Goal: Task Accomplishment & Management: Use online tool/utility

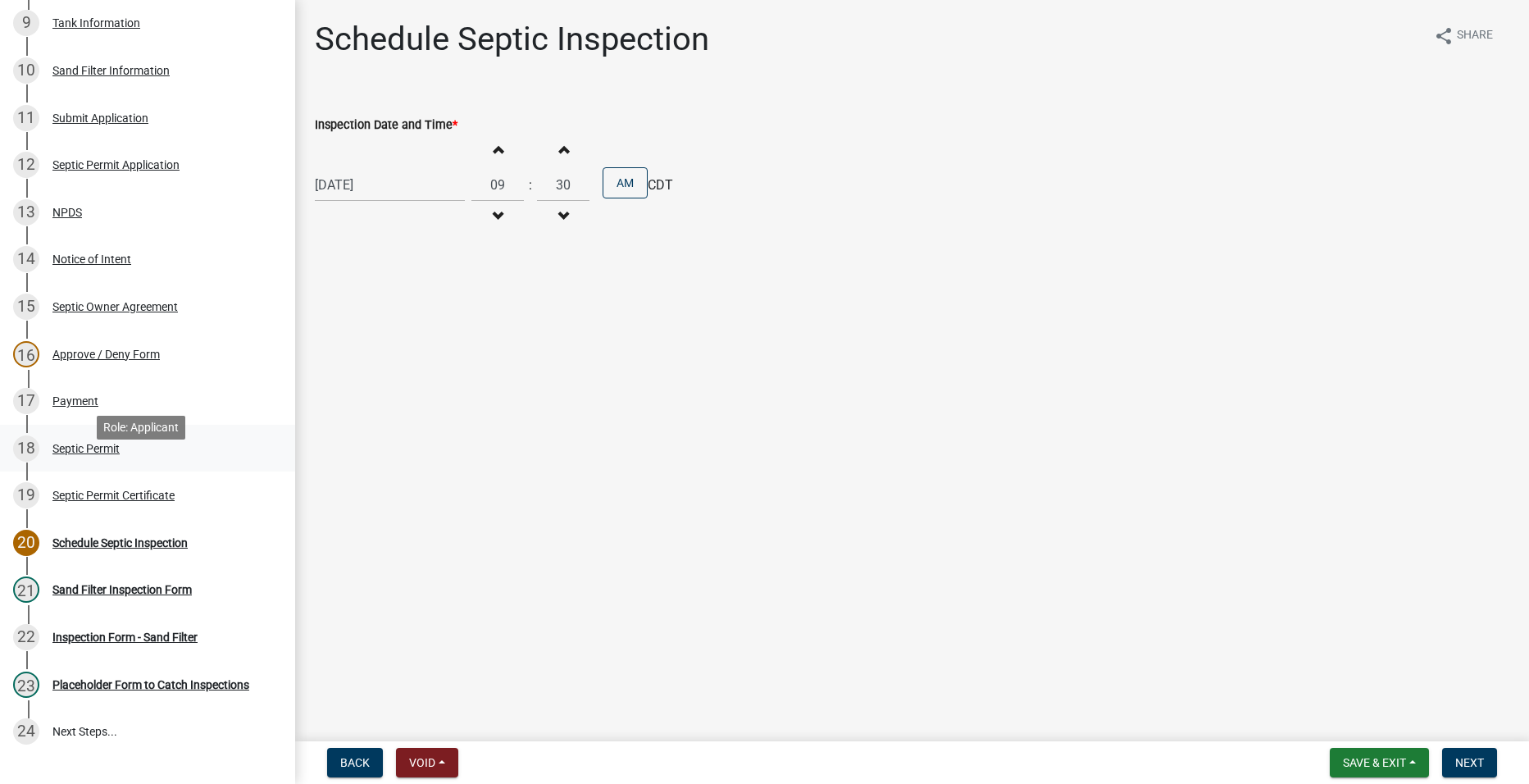
scroll to position [574, 0]
click at [98, 636] on div "Inspection Form - Sand Filter" at bounding box center [125, 635] width 145 height 11
click at [76, 538] on div "Schedule Septic Inspection" at bounding box center [120, 541] width 135 height 11
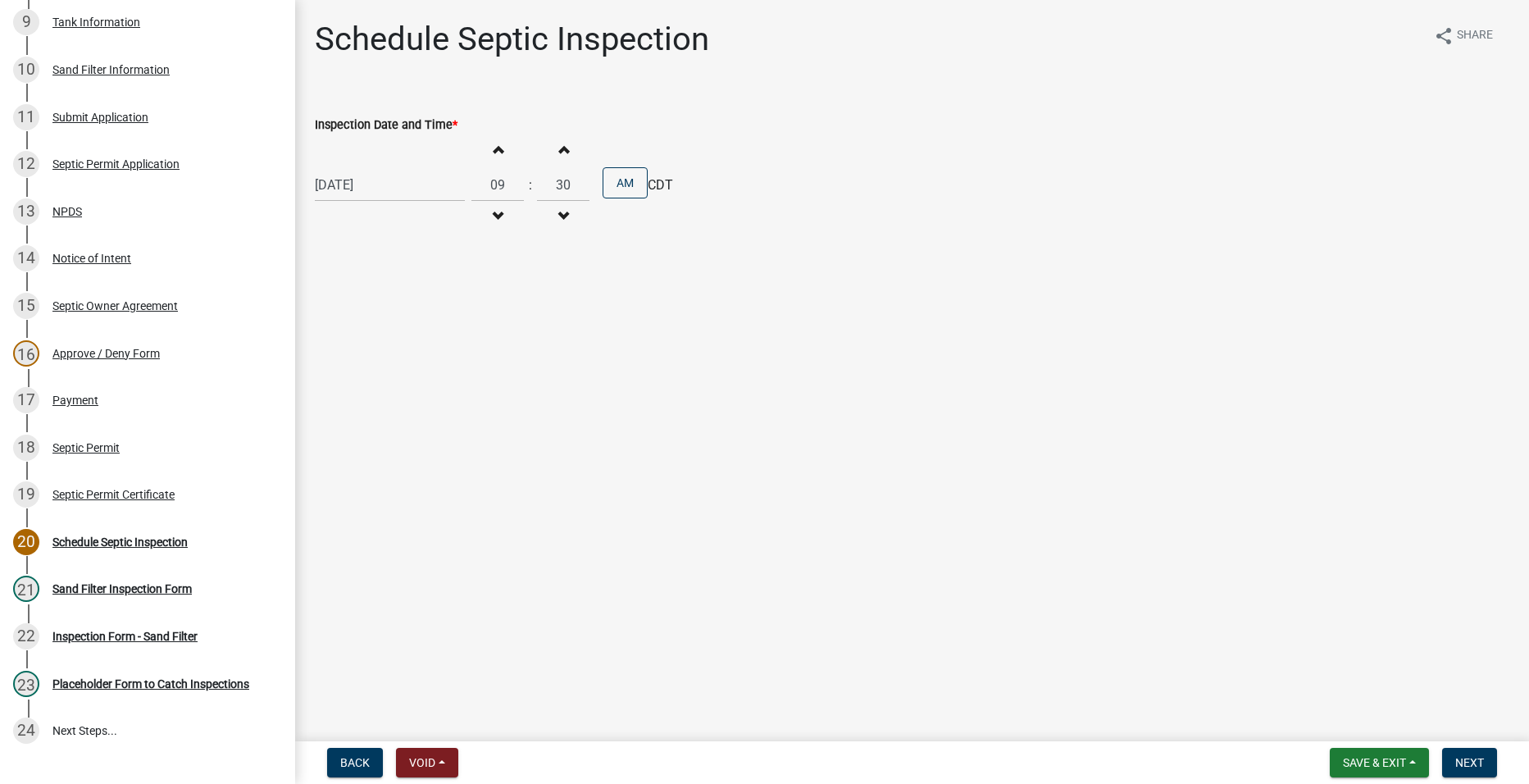
drag, startPoint x: 76, startPoint y: 538, endPoint x: 398, endPoint y: 516, distance: 322.8
click at [398, 516] on main "Schedule Septic Inspection share Share Inspection Date and Time * [DATE] Increm…" at bounding box center [912, 367] width 1234 height 734
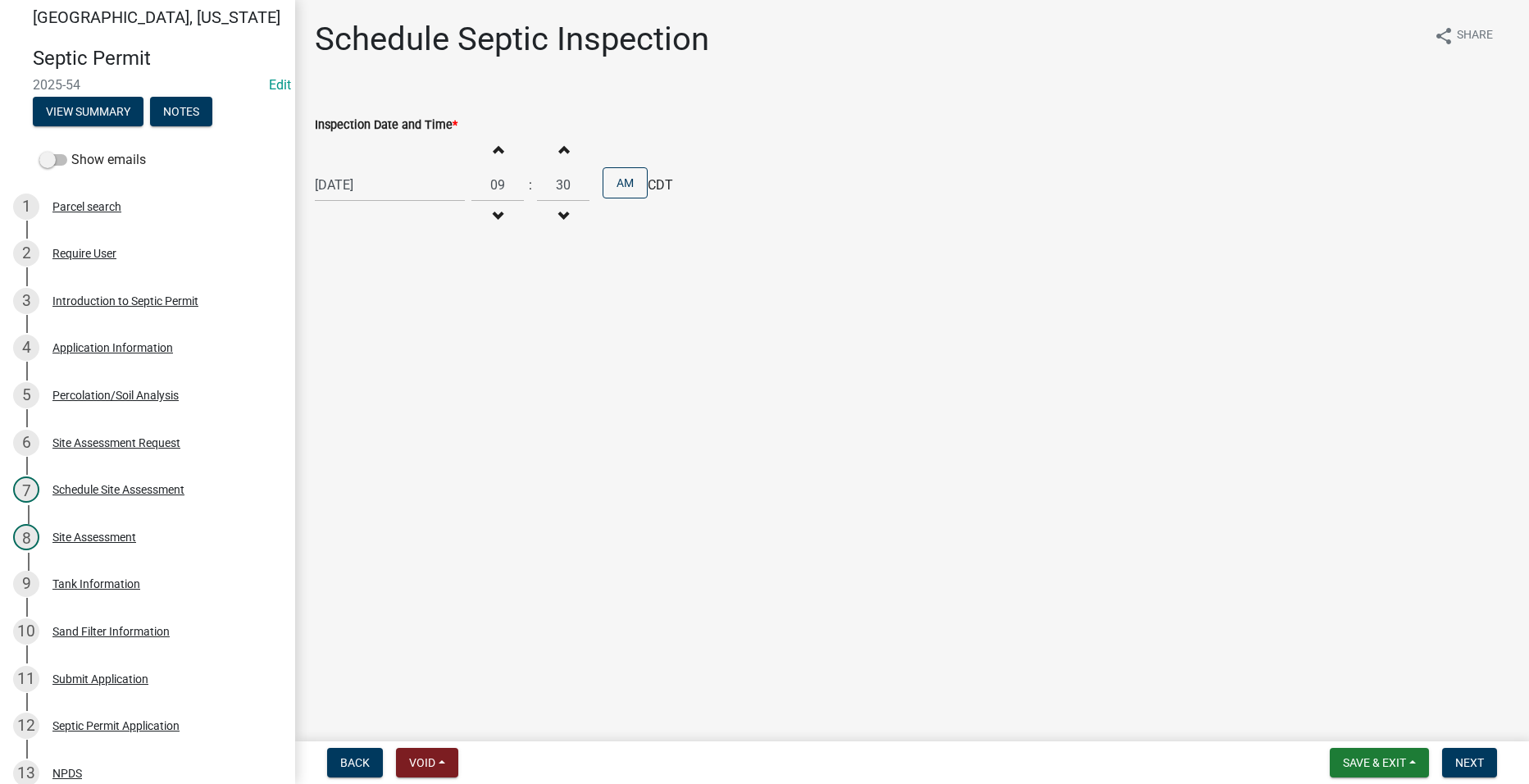
scroll to position [0, 0]
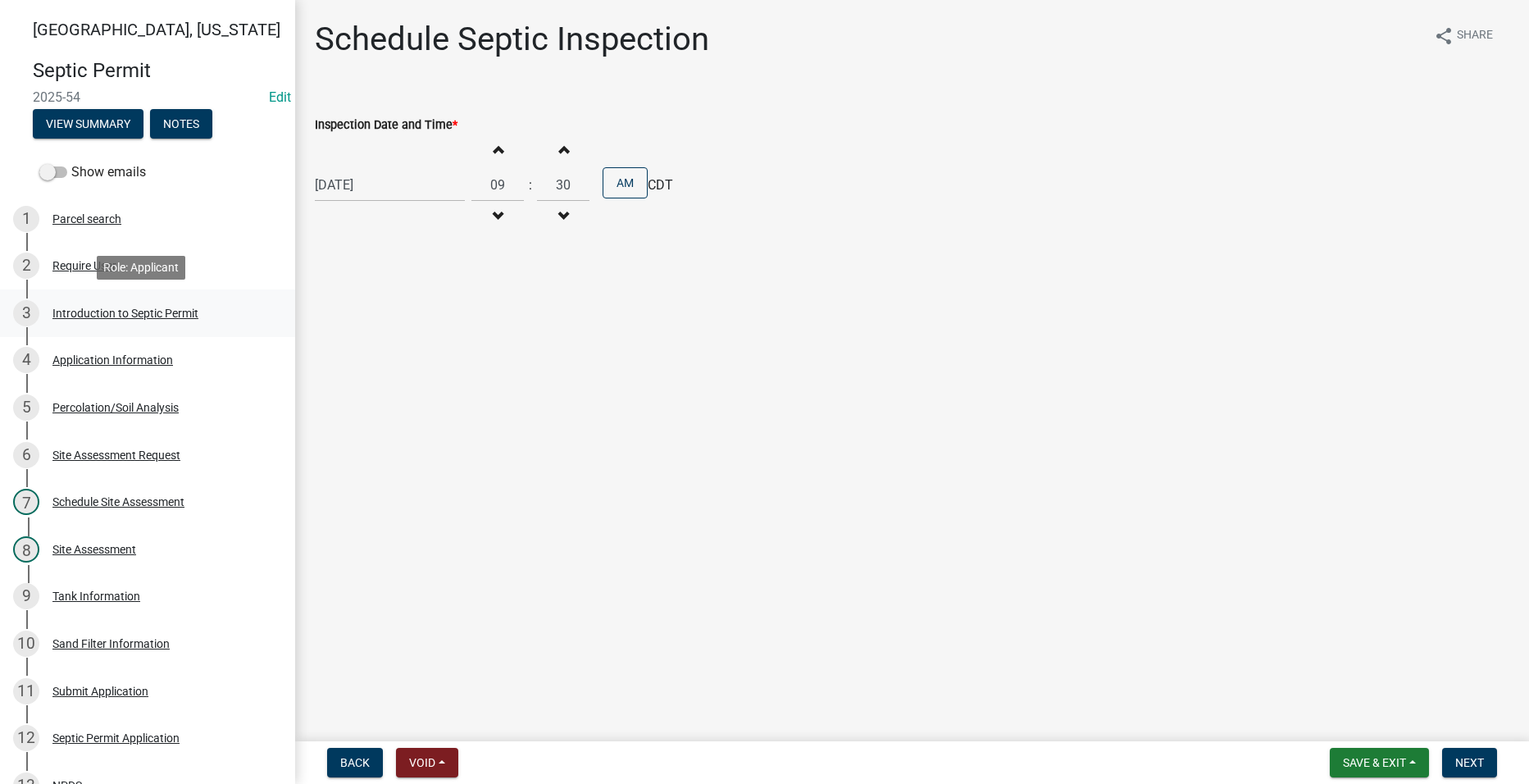
click at [114, 309] on div "Introduction to Septic Permit" at bounding box center [125, 313] width 146 height 11
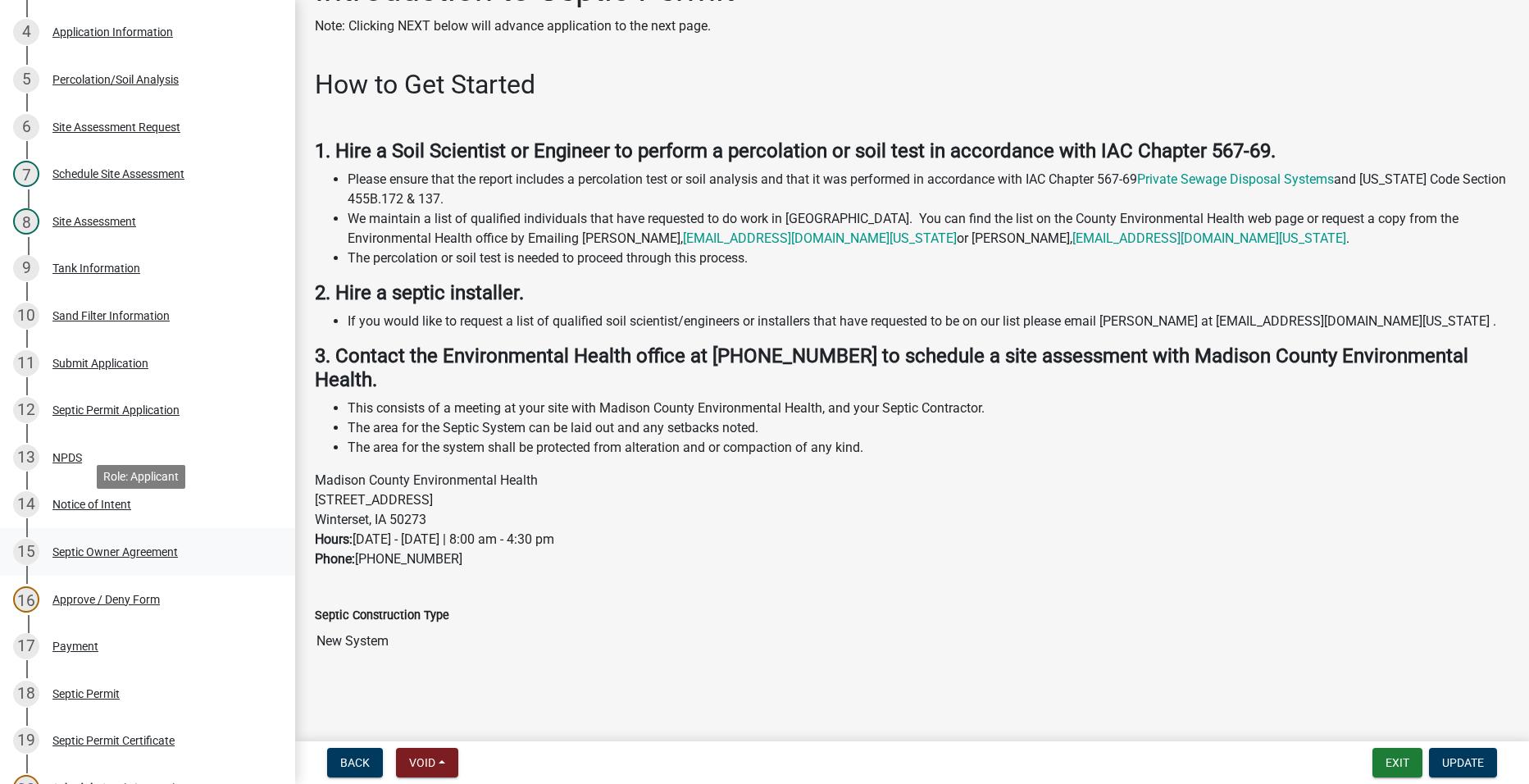
scroll to position [410, 0]
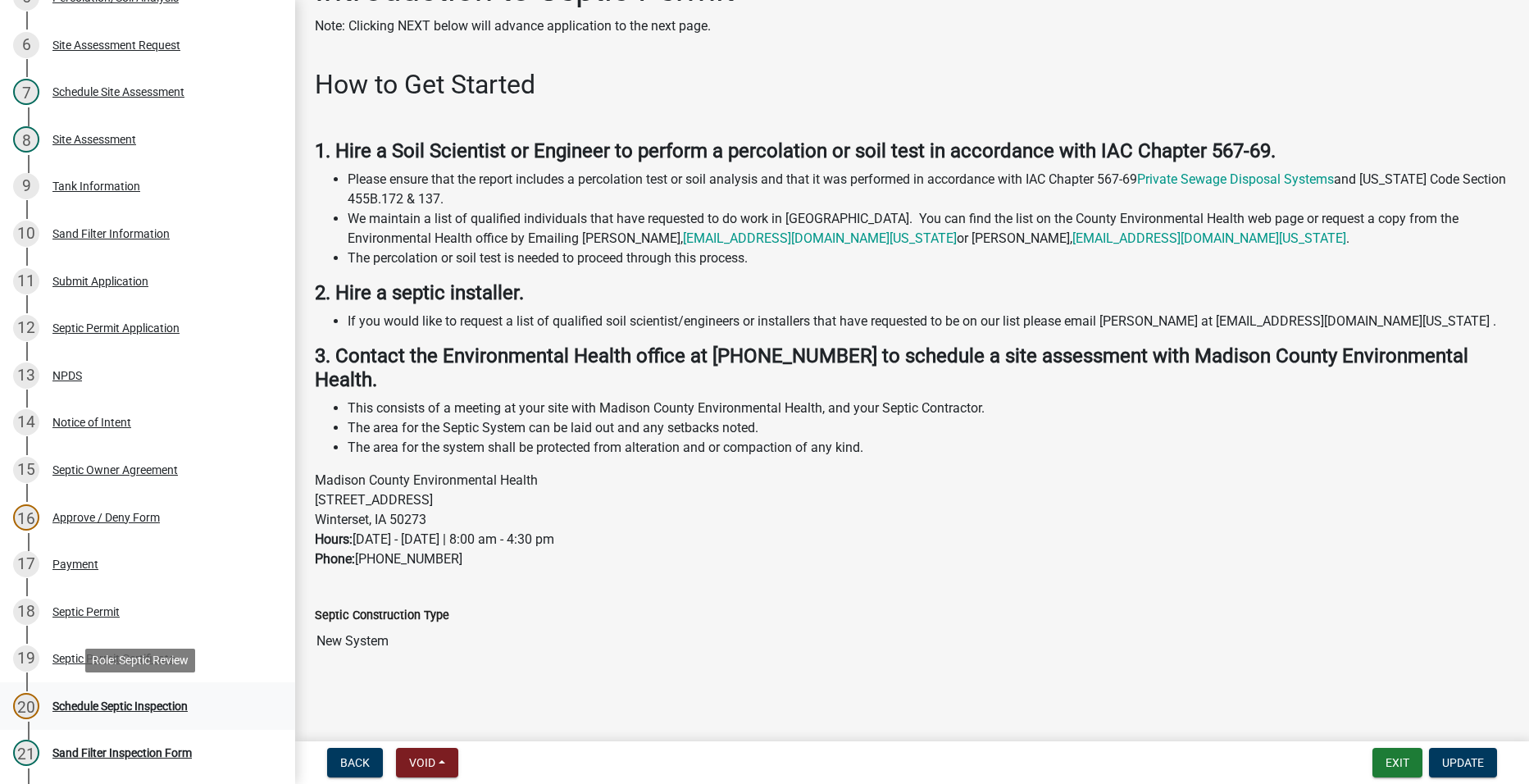
click at [87, 687] on link "20 Schedule Septic Inspection" at bounding box center [147, 706] width 295 height 48
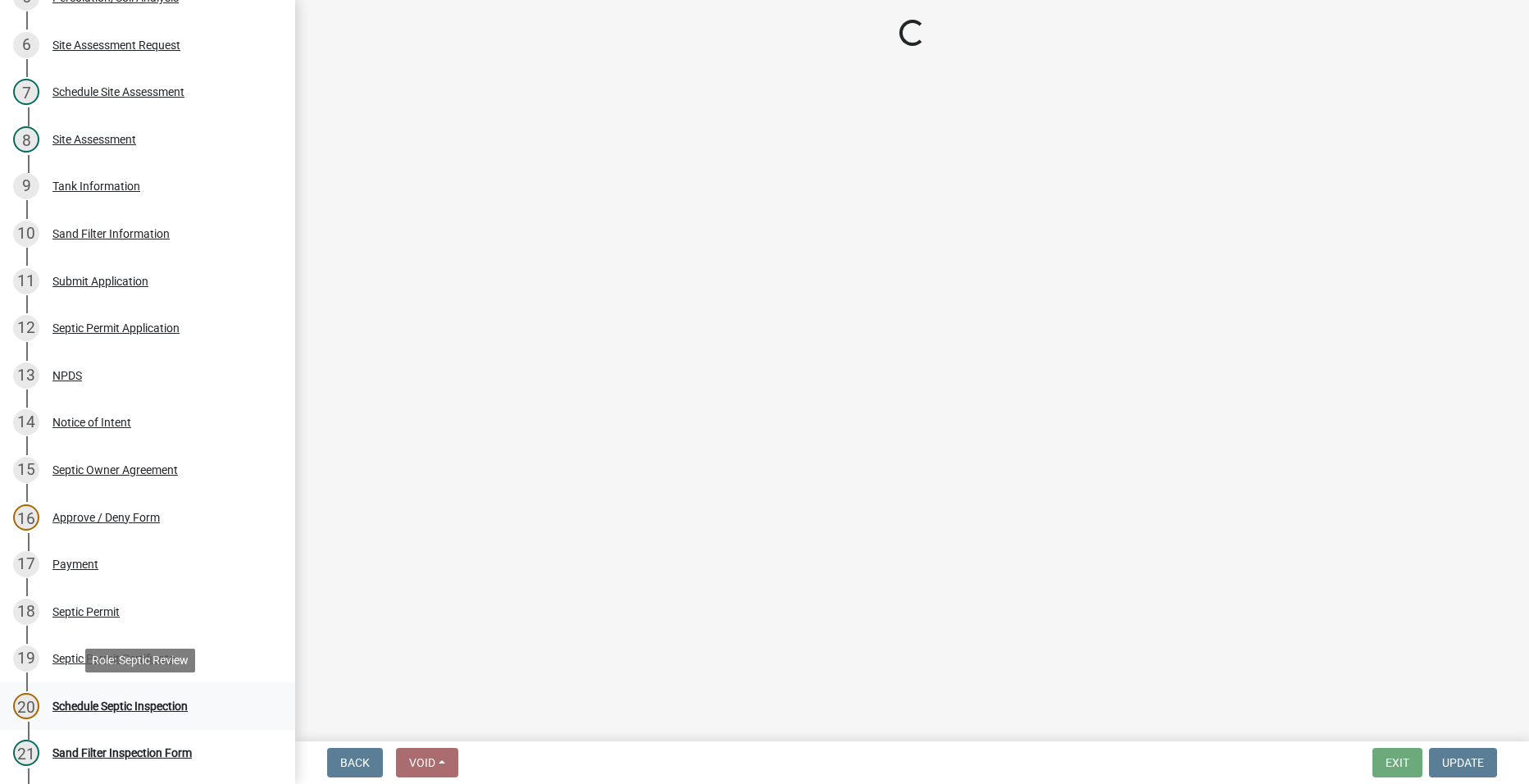
scroll to position [0, 0]
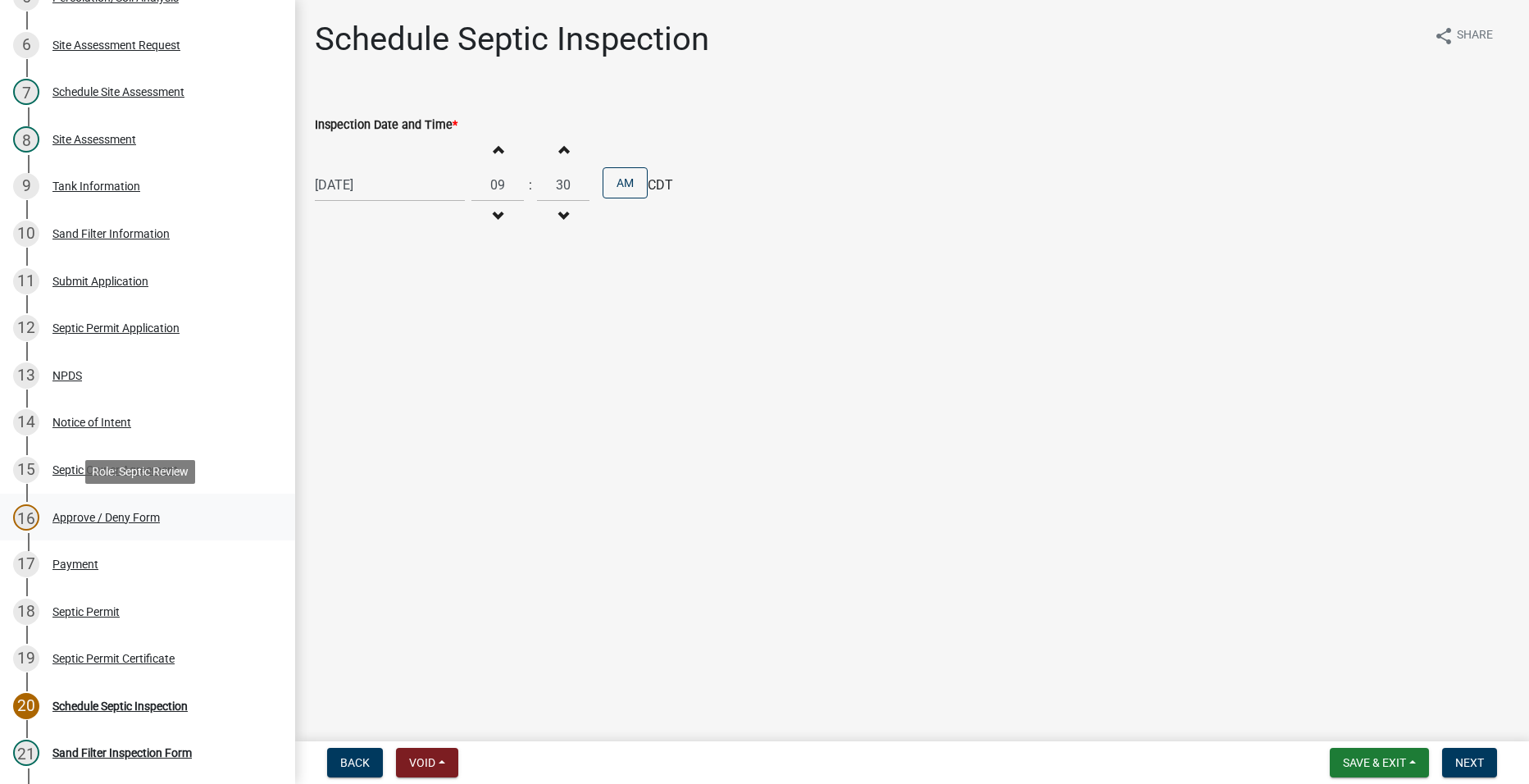
click at [81, 512] on div "Approve / Deny Form" at bounding box center [106, 516] width 108 height 11
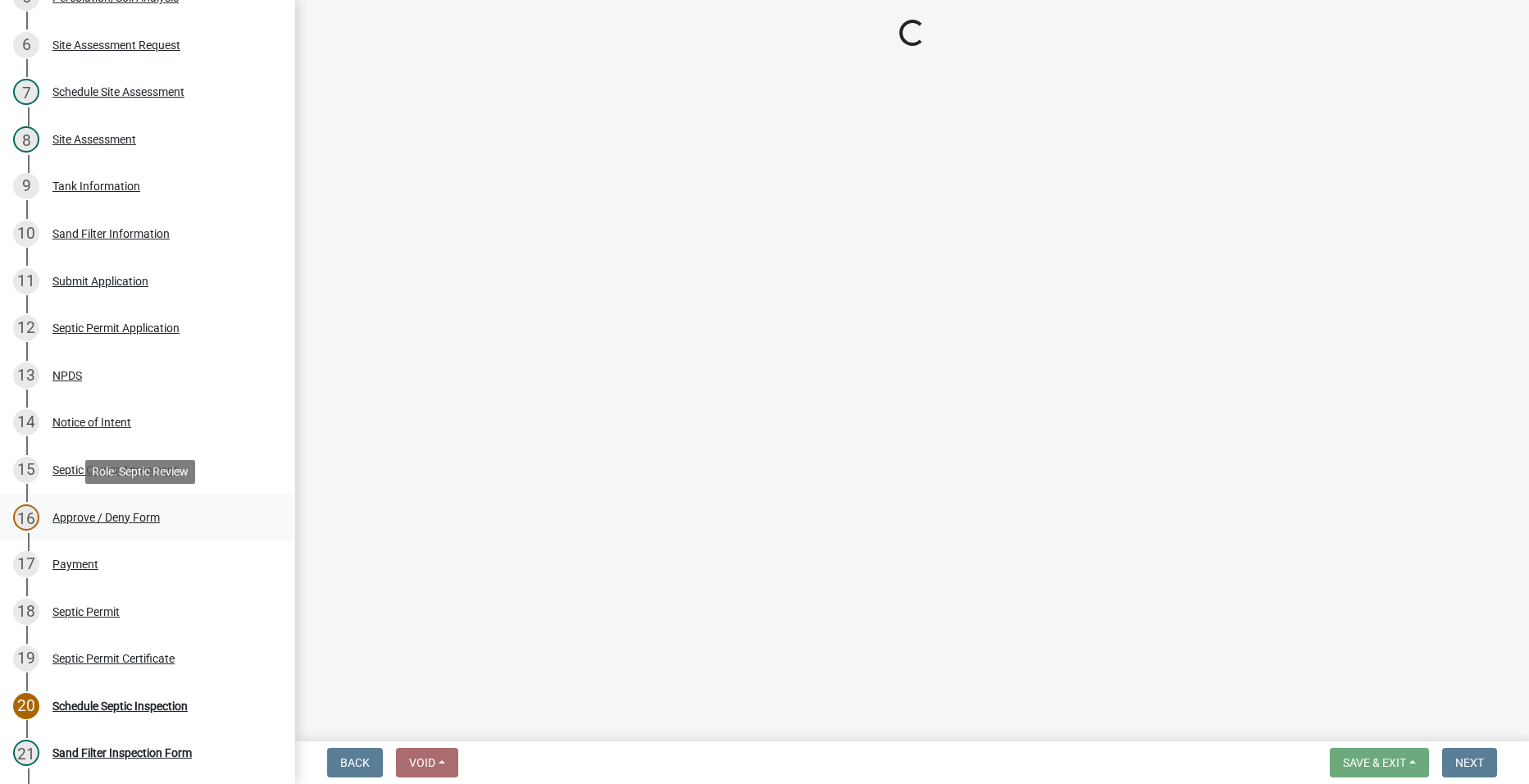
select select "2a766554-95f9-4f5e-8bc4-c4203ac60b7b"
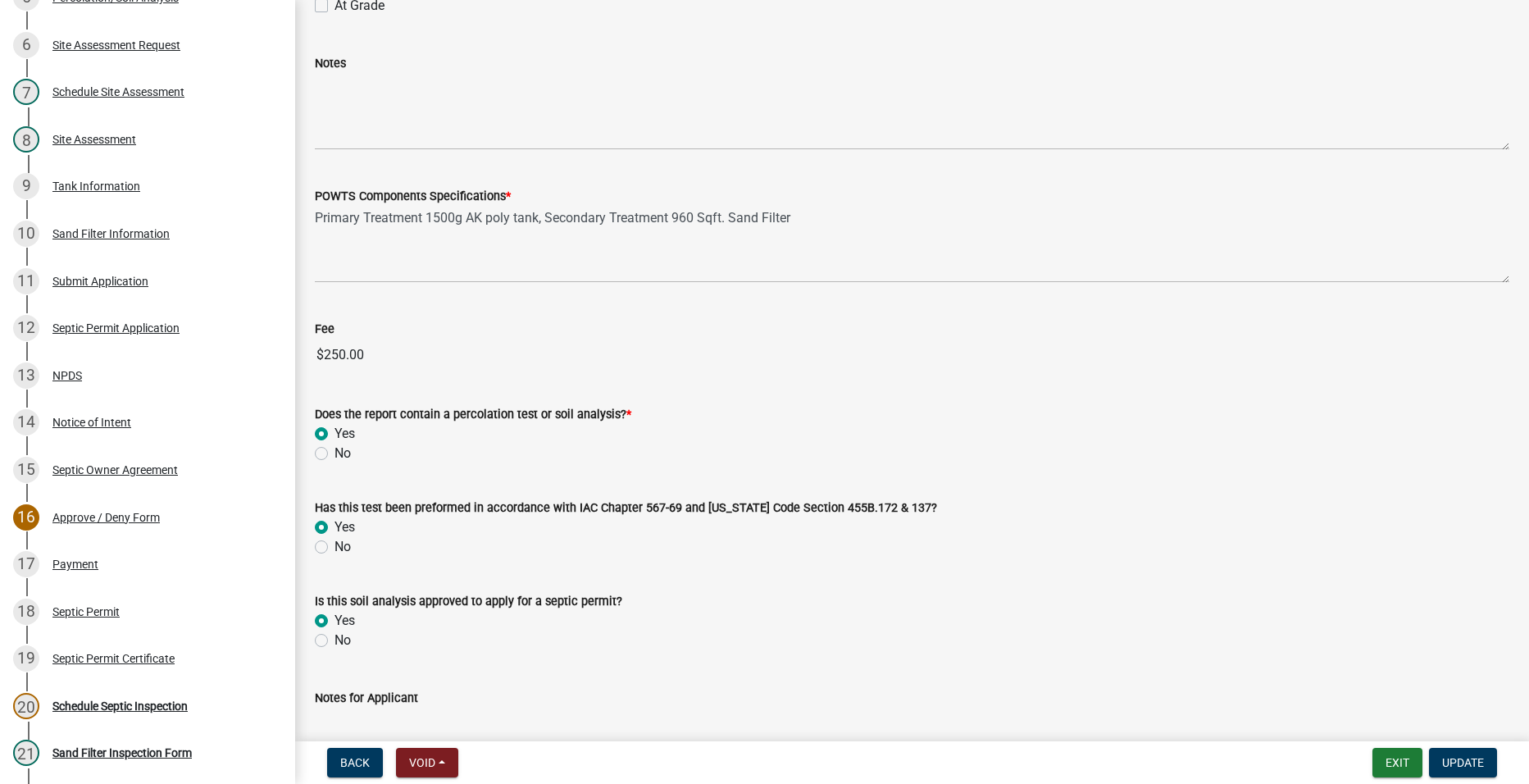
scroll to position [1155, 0]
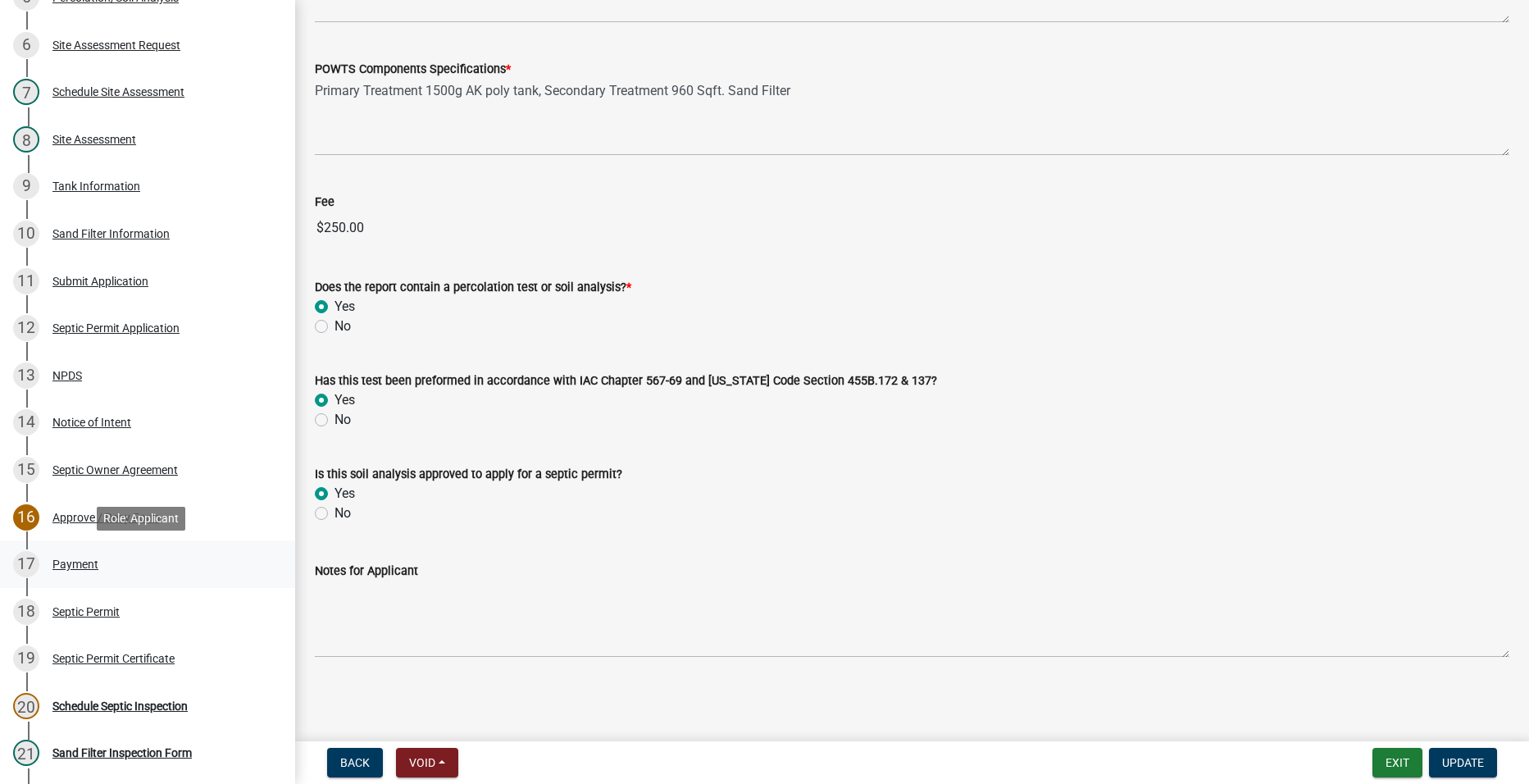
click at [91, 555] on div "17 Payment" at bounding box center [140, 563] width 256 height 27
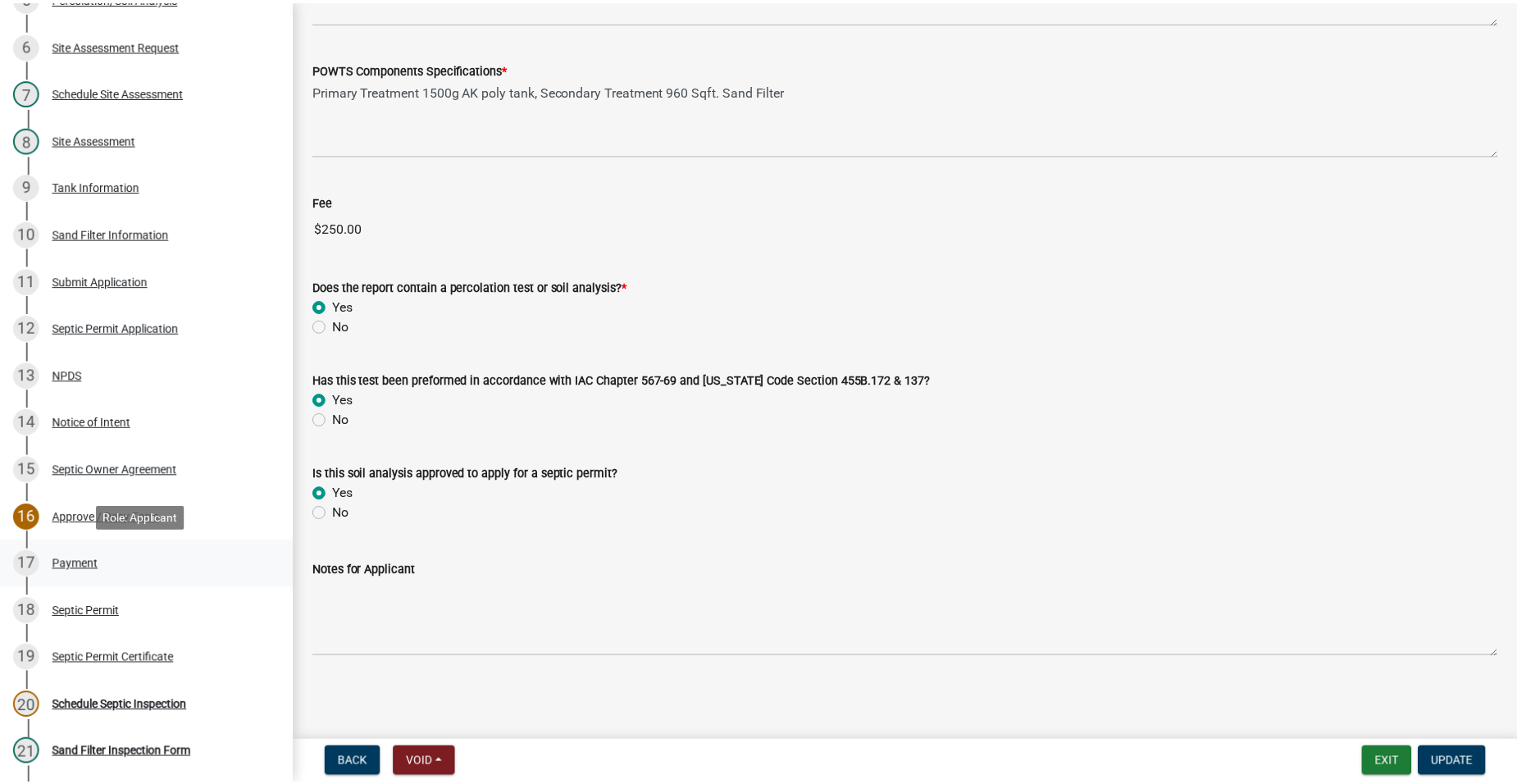
scroll to position [0, 0]
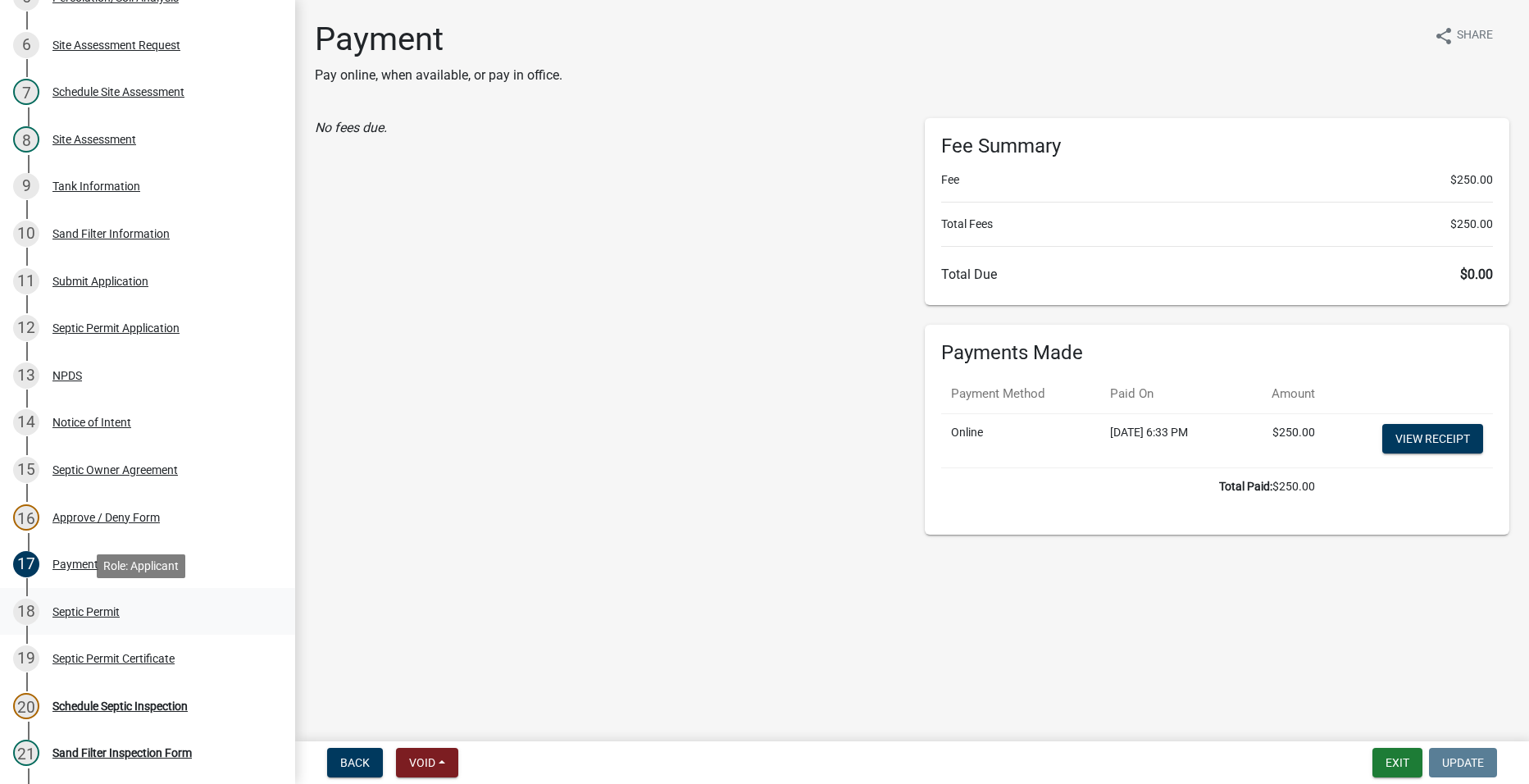
click at [68, 611] on div "Septic Permit" at bounding box center [86, 611] width 68 height 11
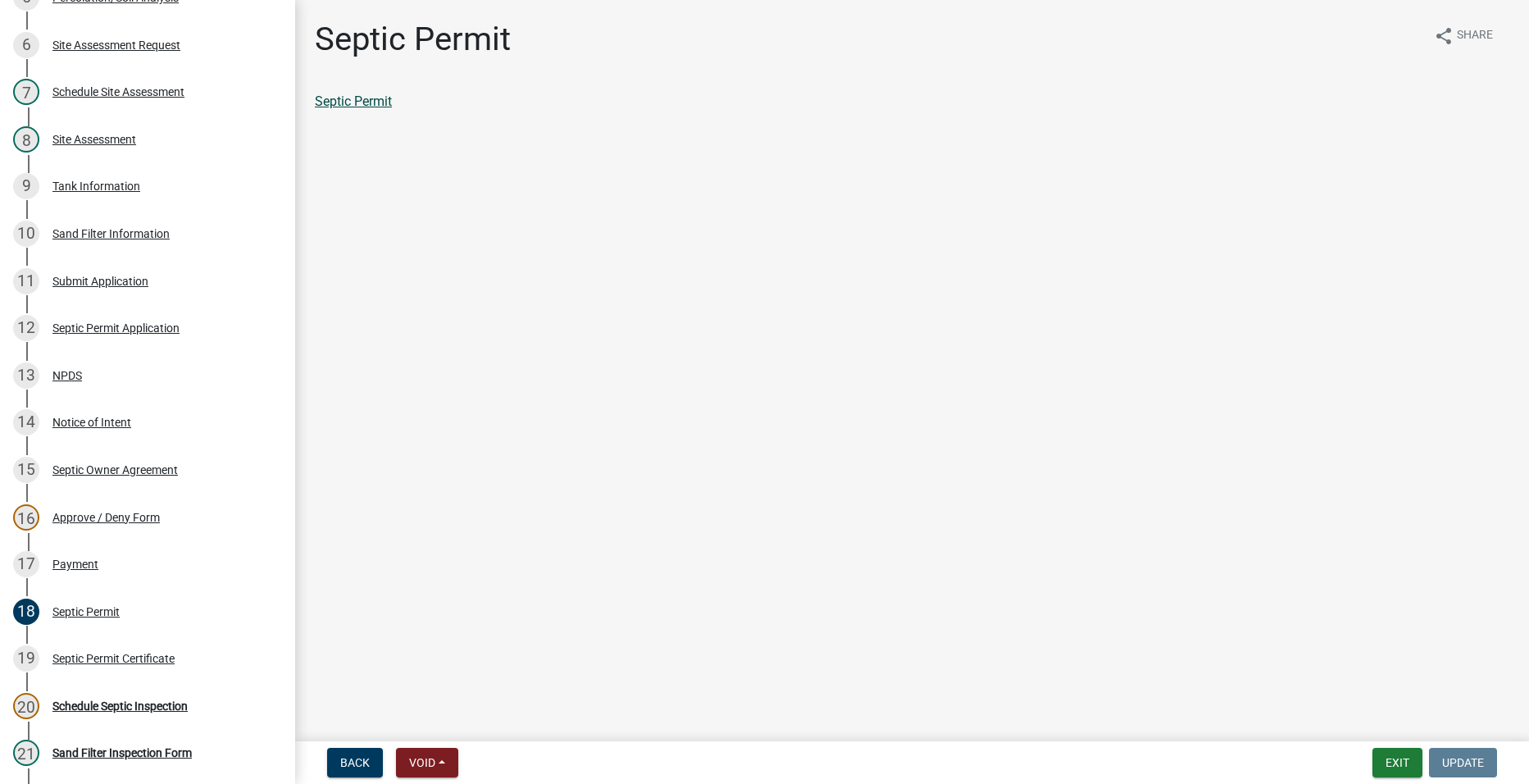
click at [360, 104] on link "Septic Permit" at bounding box center [353, 101] width 77 height 15
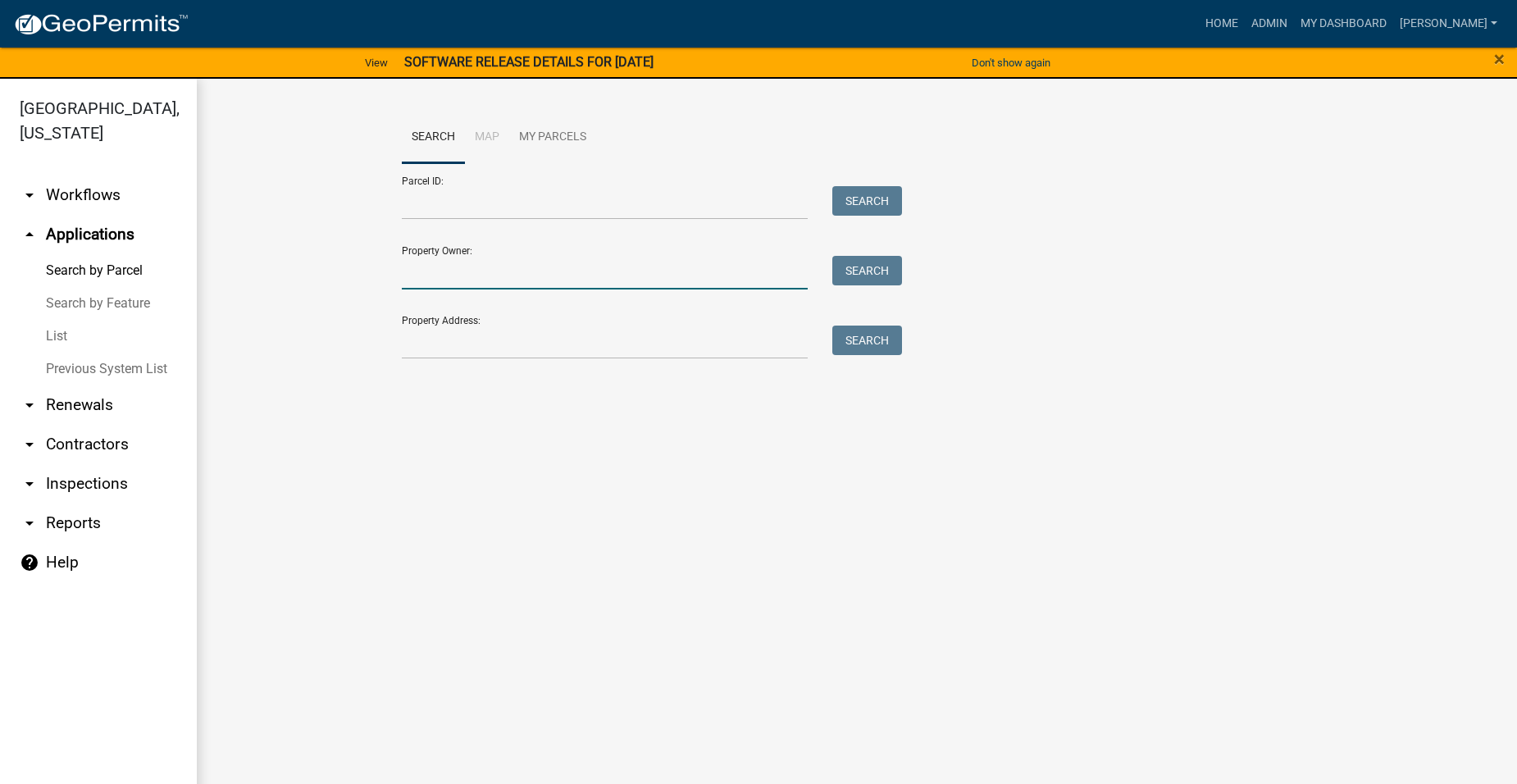
click at [468, 275] on input "Property Owner:" at bounding box center [605, 272] width 406 height 33
click at [425, 343] on input "Property Address:" at bounding box center [605, 342] width 406 height 33
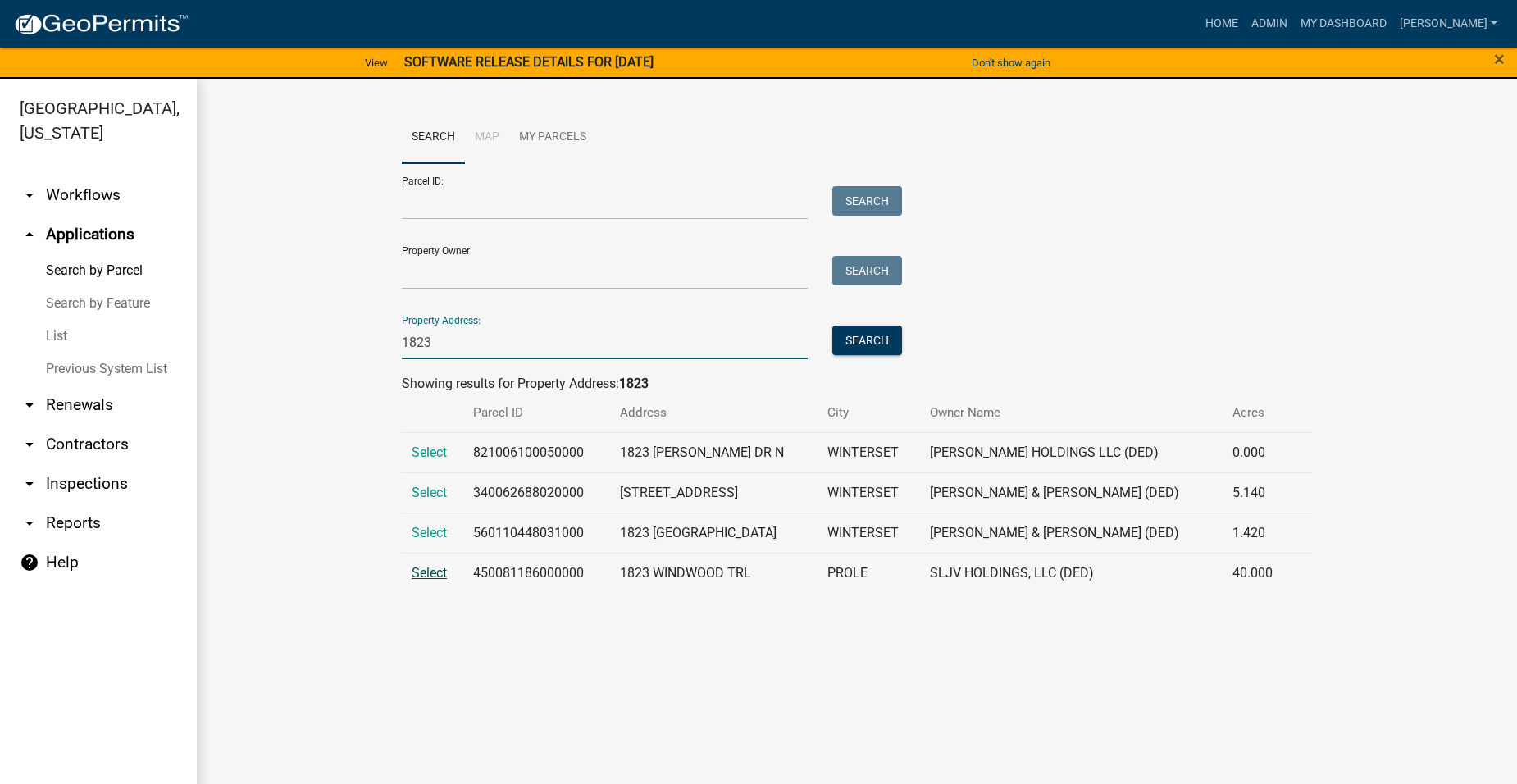
type input "1823"
click at [418, 579] on span "Select" at bounding box center [428, 573] width 35 height 15
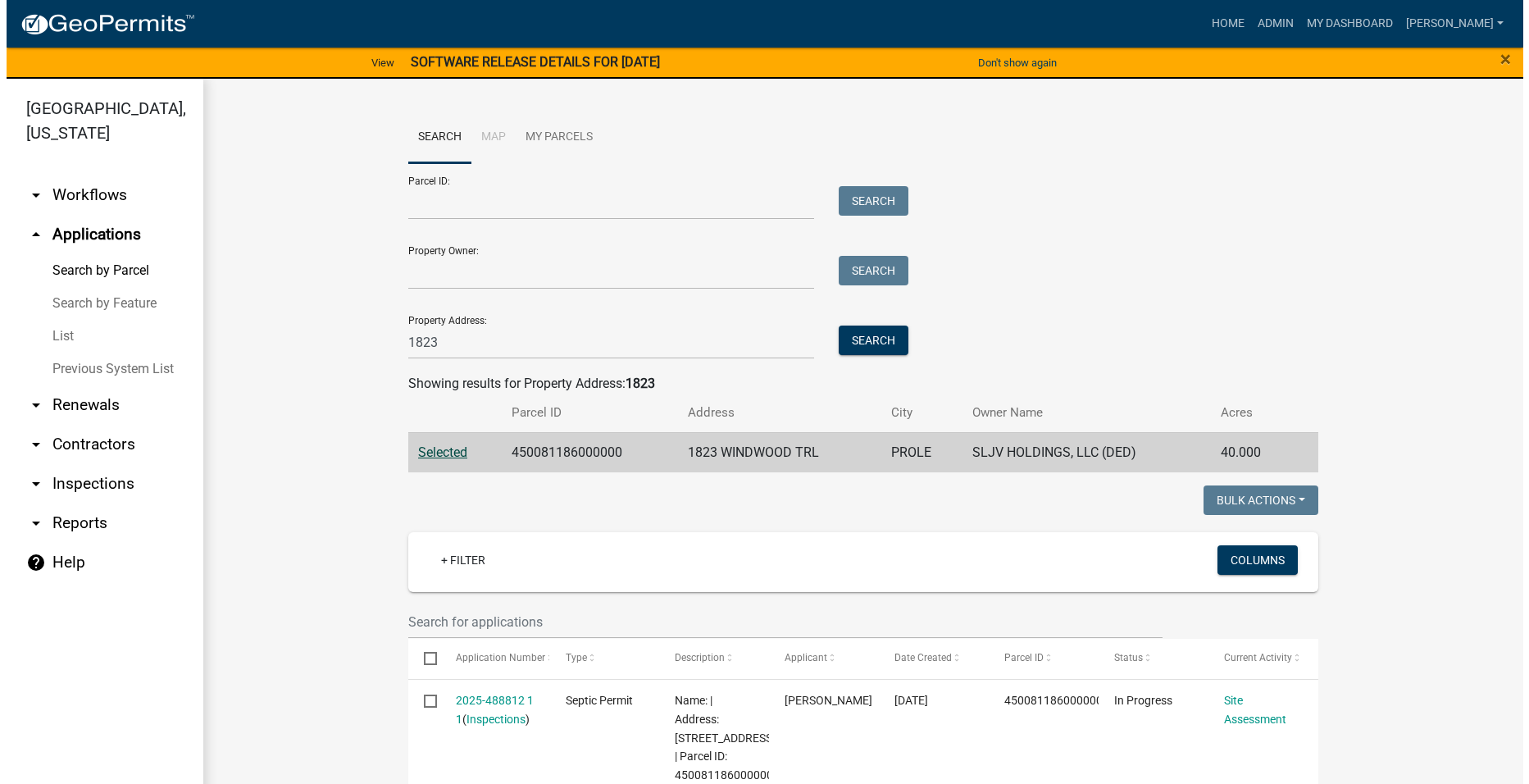
scroll to position [328, 0]
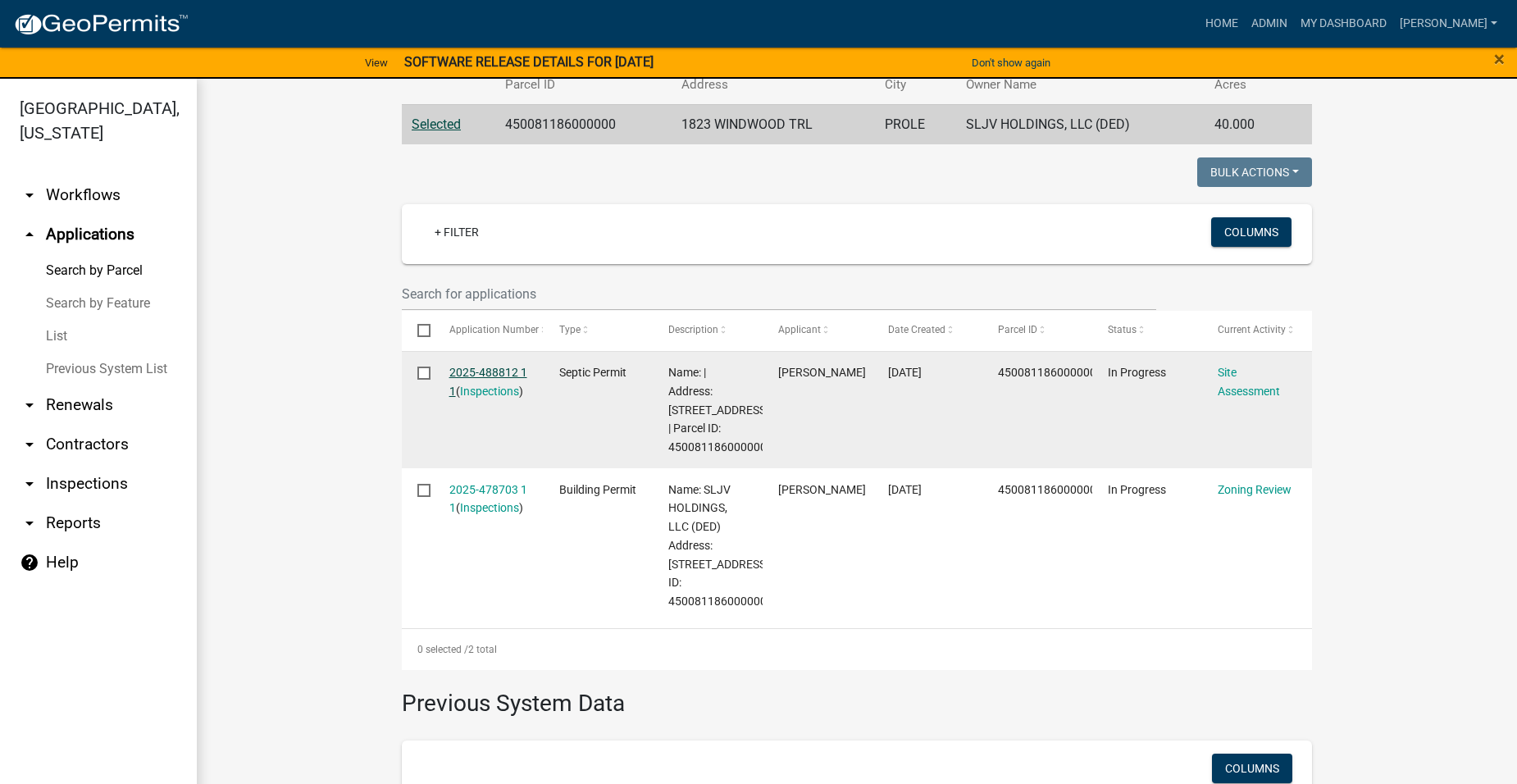
click at [475, 373] on link "2025-488812 1 1" at bounding box center [487, 381] width 78 height 32
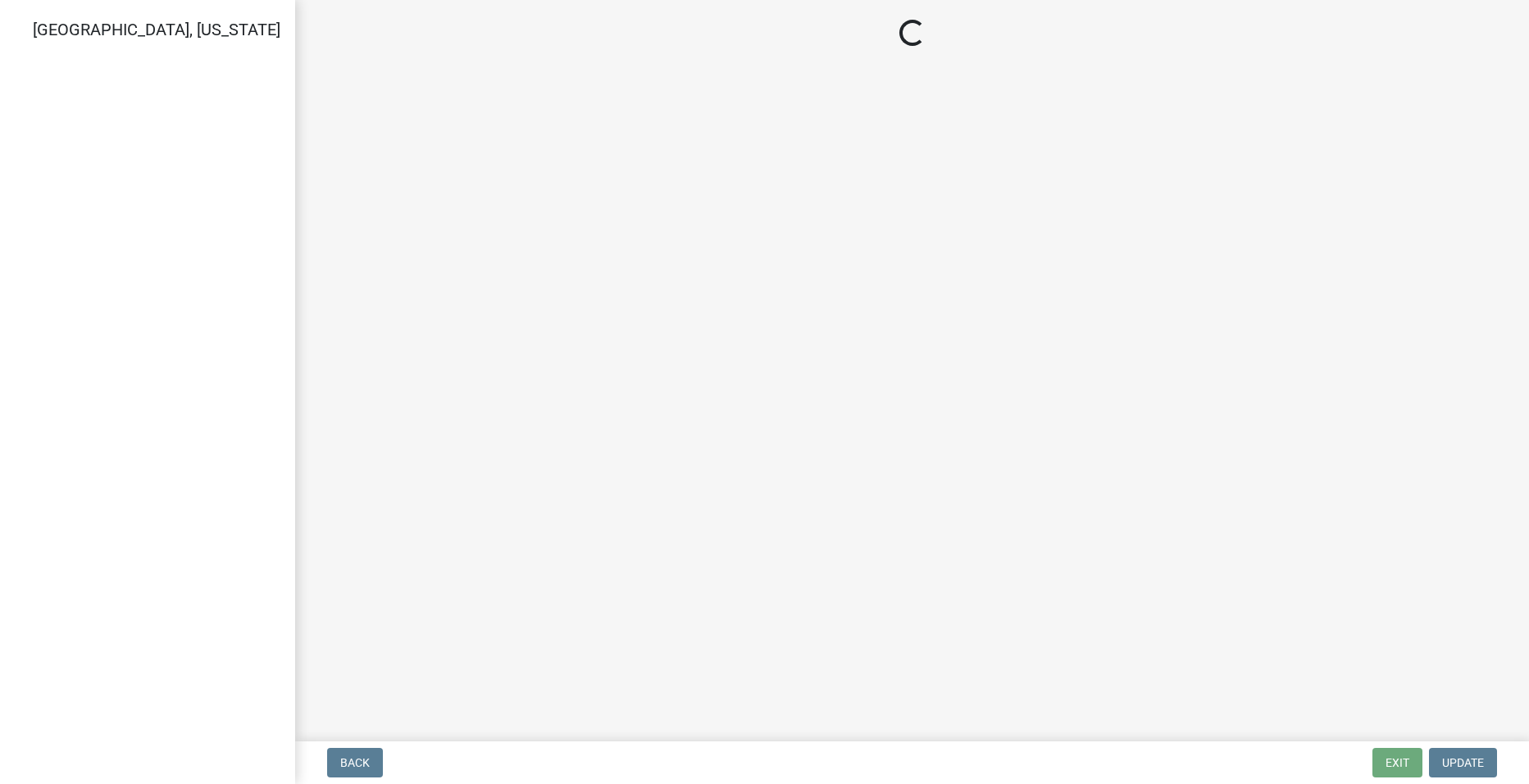
select select "dbe3a1b9-a4b3-48fa-b9c0-fee70399abae"
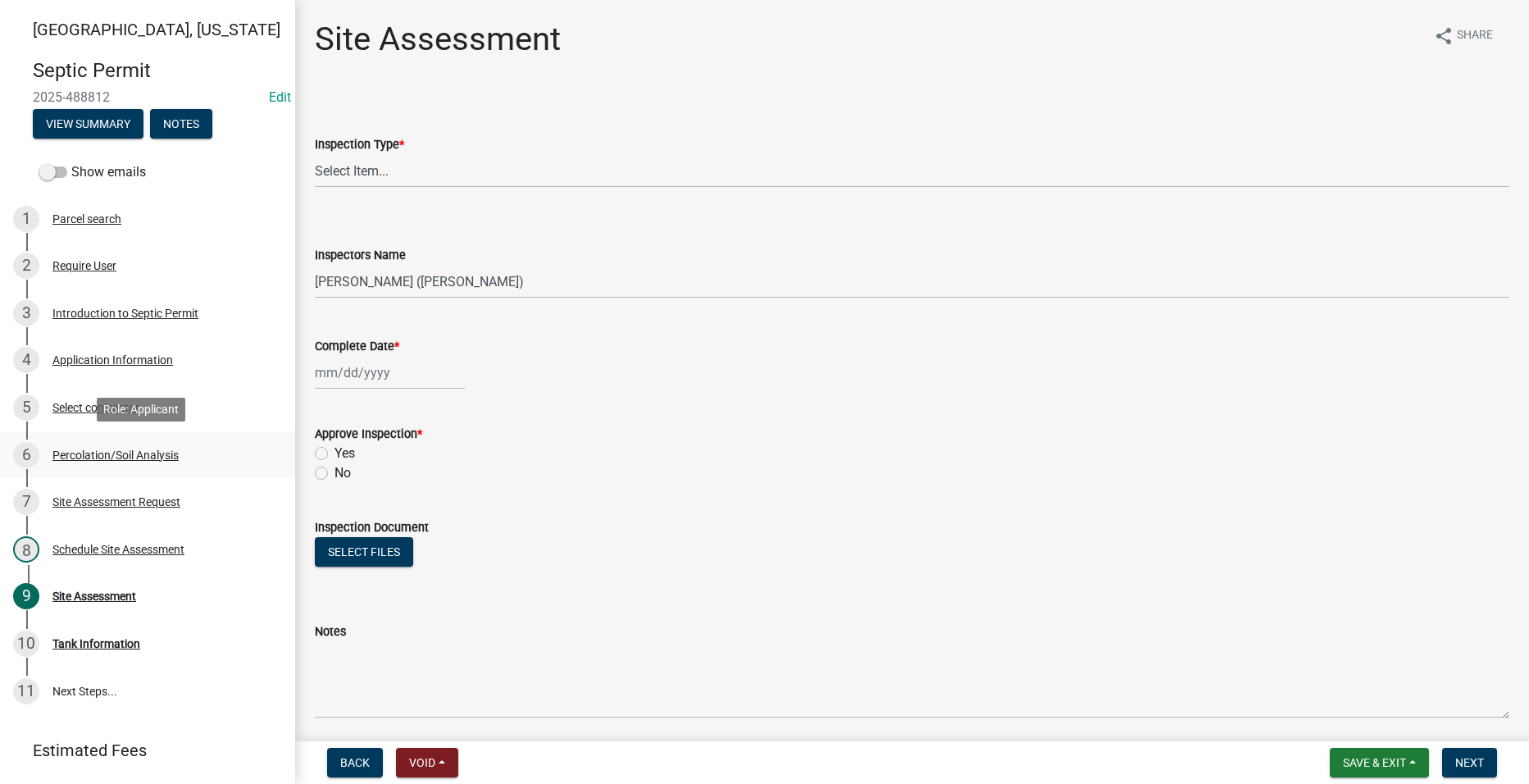
click at [100, 452] on div "Percolation/Soil Analysis" at bounding box center [115, 454] width 127 height 11
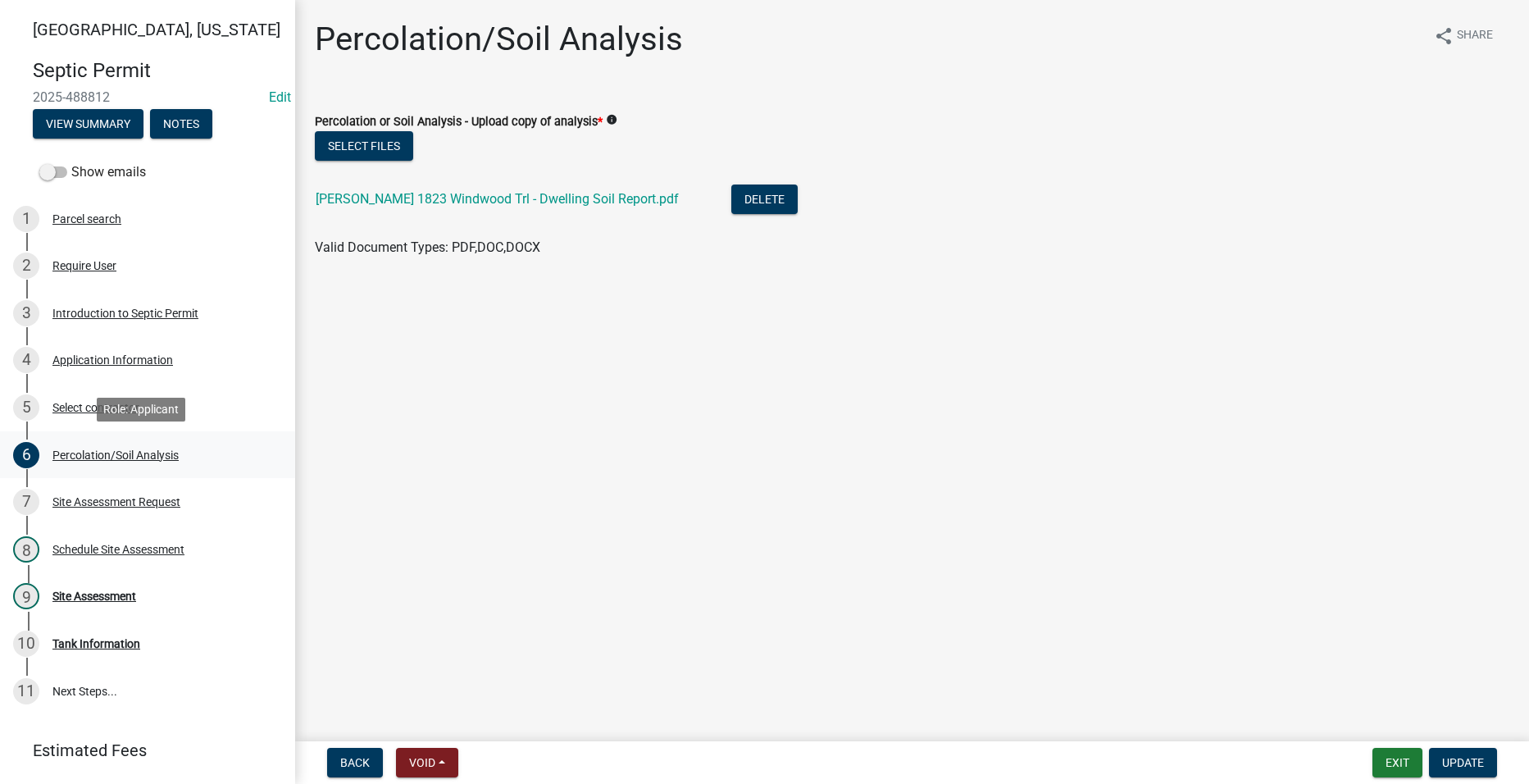
click at [100, 452] on div "Percolation/Soil Analysis" at bounding box center [115, 454] width 127 height 11
click at [501, 203] on link "[PERSON_NAME] 1823 Windwood Trl - Dwelling Soil Report.pdf" at bounding box center [497, 198] width 363 height 15
